Goal: Task Accomplishment & Management: Manage account settings

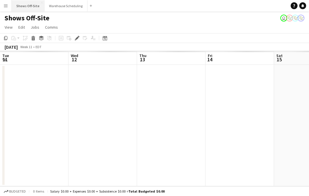
scroll to position [0, 197]
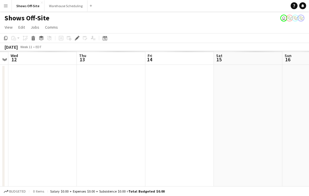
click at [7, 2] on button "Menu" at bounding box center [5, 5] width 11 height 11
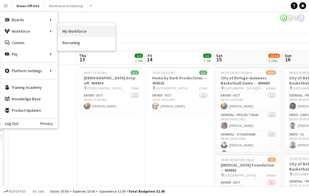
click at [75, 33] on link "My Workforce" at bounding box center [86, 30] width 57 height 11
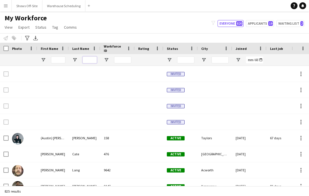
click at [86, 59] on input "Last Name Filter Input" at bounding box center [89, 59] width 14 height 7
type input "*"
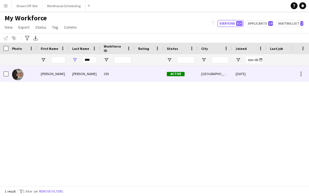
click at [85, 69] on div "[PERSON_NAME]" at bounding box center [84, 74] width 31 height 16
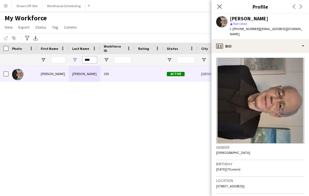
click at [93, 57] on input "****" at bounding box center [89, 59] width 14 height 7
drag, startPoint x: 94, startPoint y: 58, endPoint x: 63, endPoint y: 60, distance: 30.7
click at [68, 60] on div "****" at bounding box center [310, 59] width 620 height 11
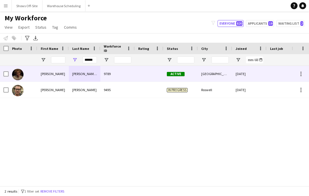
click at [68, 72] on div "[PERSON_NAME]" at bounding box center [52, 74] width 31 height 16
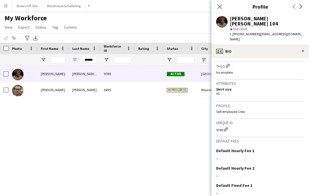
scroll to position [245, 0]
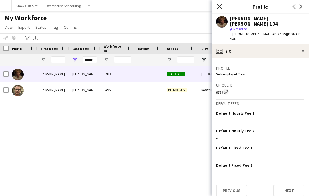
click at [217, 9] on icon at bounding box center [218, 6] width 5 height 5
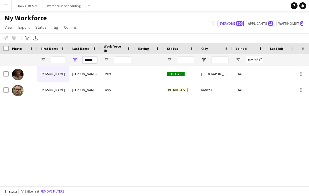
drag, startPoint x: 94, startPoint y: 58, endPoint x: 70, endPoint y: 58, distance: 23.5
click at [70, 58] on div "******" at bounding box center [84, 59] width 31 height 11
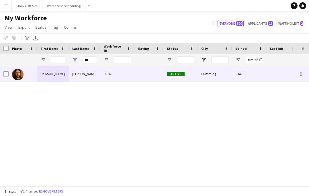
click at [82, 70] on div "[PERSON_NAME]" at bounding box center [84, 74] width 31 height 16
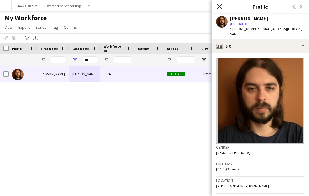
click at [218, 5] on icon "Close pop-in" at bounding box center [218, 6] width 5 height 5
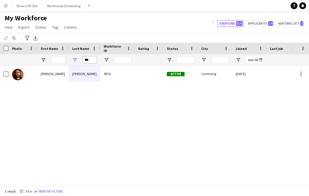
drag, startPoint x: 94, startPoint y: 58, endPoint x: 73, endPoint y: 58, distance: 20.6
click at [74, 58] on div "***" at bounding box center [84, 59] width 31 height 11
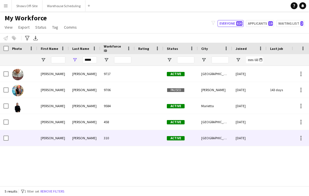
click at [91, 134] on div "[PERSON_NAME]" at bounding box center [84, 138] width 31 height 16
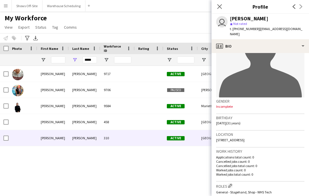
scroll to position [0, 0]
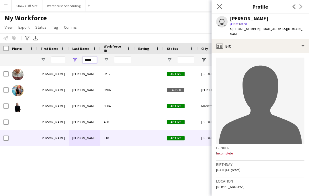
drag, startPoint x: 94, startPoint y: 59, endPoint x: 73, endPoint y: 59, distance: 20.9
click at [73, 59] on div "*****" at bounding box center [84, 59] width 31 height 11
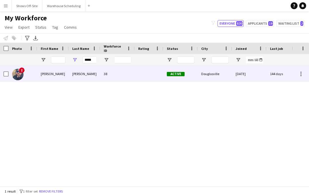
click at [80, 75] on div "[PERSON_NAME]" at bounding box center [84, 74] width 31 height 16
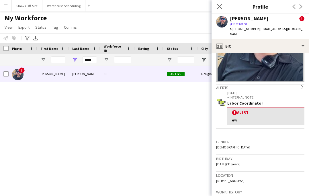
scroll to position [62, 0]
click at [298, 84] on div "Alerts chevron-right" at bounding box center [260, 87] width 88 height 6
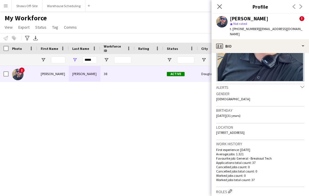
click at [298, 84] on div "Alerts chevron-down" at bounding box center [260, 87] width 88 height 6
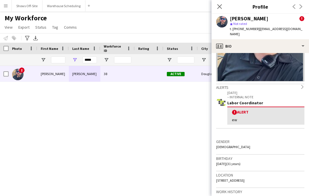
click at [235, 110] on span "!" at bounding box center [234, 112] width 5 height 5
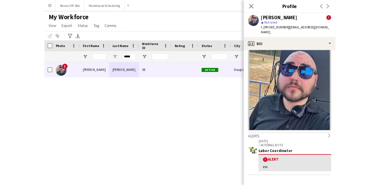
scroll to position [0, 0]
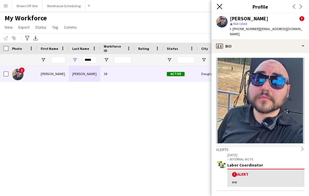
click at [219, 6] on icon at bounding box center [218, 6] width 5 height 5
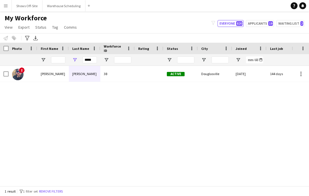
click at [191, 13] on main "My Workforce View Views Default view New view Update view Delete view Edit name…" at bounding box center [154, 99] width 309 height 177
drag, startPoint x: 97, startPoint y: 61, endPoint x: 76, endPoint y: 61, distance: 21.2
click at [76, 61] on div "*****" at bounding box center [84, 59] width 31 height 11
drag, startPoint x: 92, startPoint y: 60, endPoint x: 69, endPoint y: 60, distance: 23.8
click at [69, 60] on div "*****" at bounding box center [84, 59] width 31 height 11
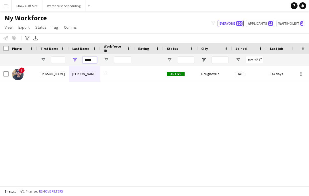
type input "*"
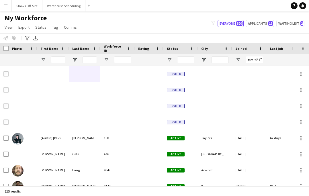
click at [129, 31] on div "My Workforce View Views Default view New view Update view Delete view Edit name…" at bounding box center [154, 23] width 309 height 19
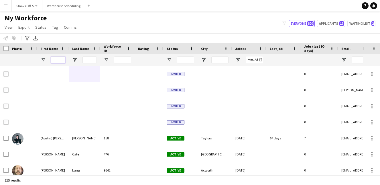
click at [61, 60] on input "First Name Filter Input" at bounding box center [58, 59] width 14 height 7
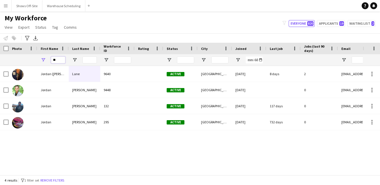
type input "*"
